Goal: Information Seeking & Learning: Learn about a topic

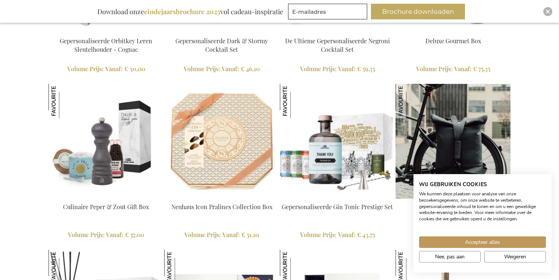
scroll to position [1189, 0]
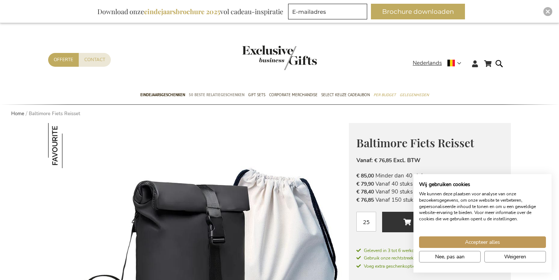
click at [211, 95] on span "50 beste relatiegeschenken" at bounding box center [217, 95] width 56 height 8
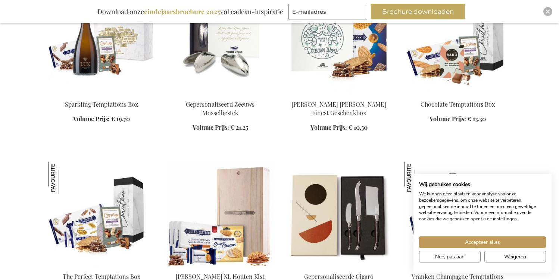
scroll to position [326, 0]
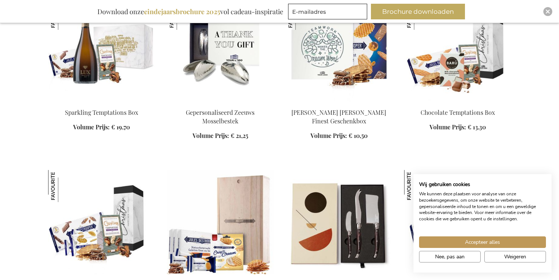
click at [223, 77] on img at bounding box center [220, 50] width 107 height 104
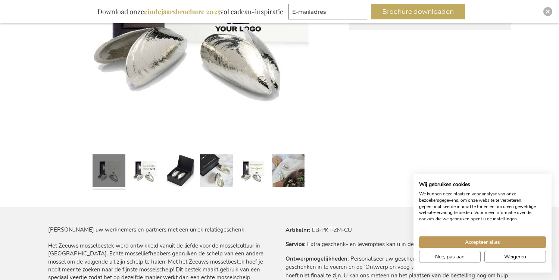
scroll to position [338, 0]
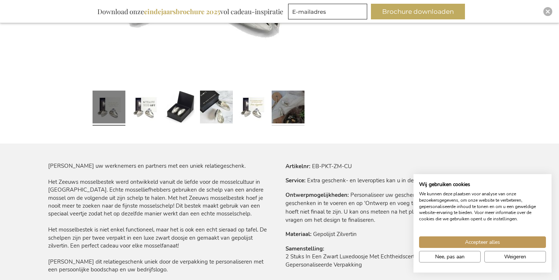
click at [285, 117] on link at bounding box center [287, 108] width 33 height 41
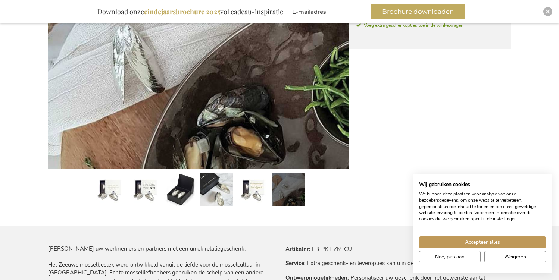
scroll to position [257, 0]
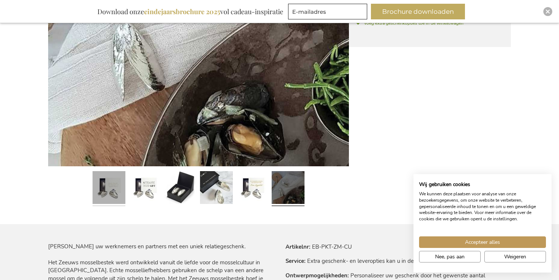
click at [103, 185] on link at bounding box center [108, 188] width 33 height 41
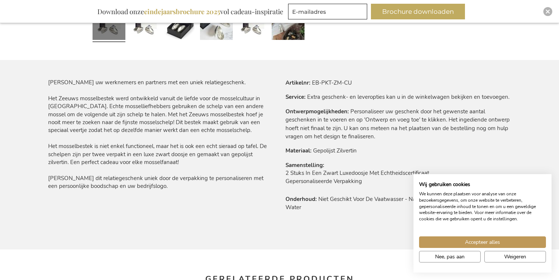
scroll to position [424, 0]
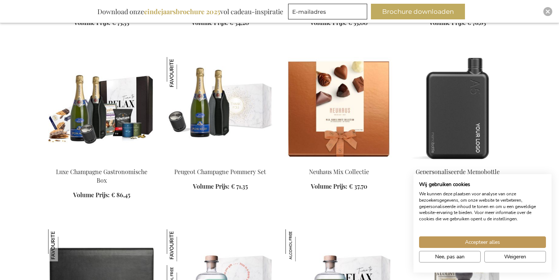
scroll to position [3533, 0]
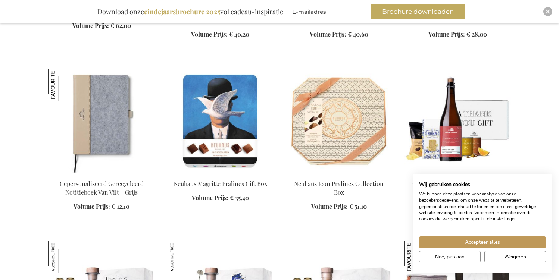
scroll to position [4028, 0]
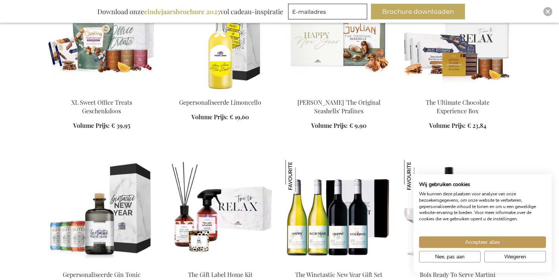
scroll to position [5478, 0]
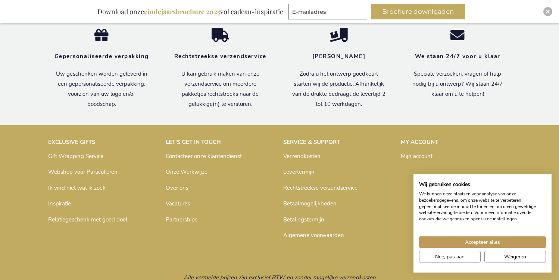
scroll to position [6478, 0]
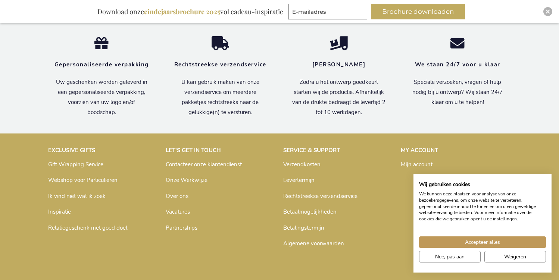
click at [95, 184] on link "Webshop voor Particulieren" at bounding box center [82, 179] width 69 height 7
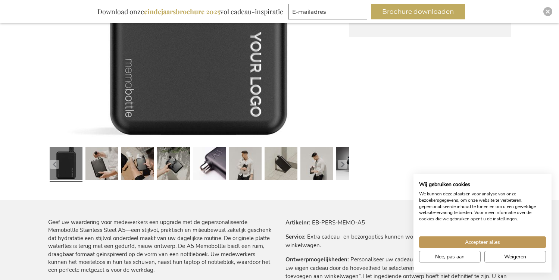
scroll to position [326, 0]
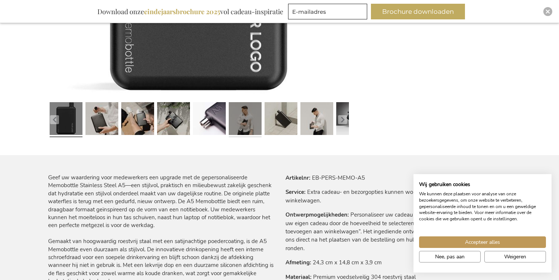
click at [251, 125] on link at bounding box center [245, 119] width 33 height 41
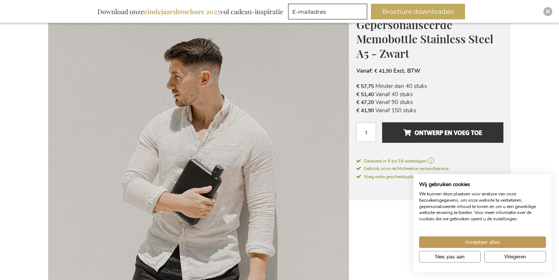
scroll to position [125, 0]
